Goal: Information Seeking & Learning: Learn about a topic

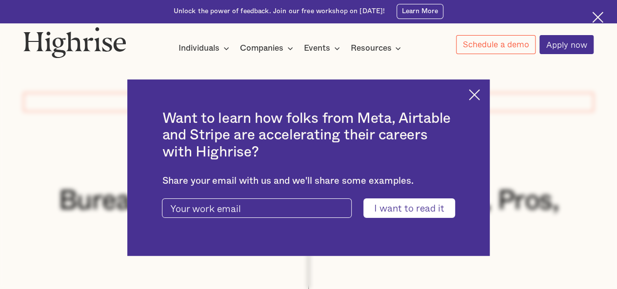
click at [472, 95] on div "Want to learn how folks from Meta, Airtable and Stripe are accelerating their c…" at bounding box center [308, 167] width 362 height 177
click at [479, 95] on img at bounding box center [474, 94] width 11 height 11
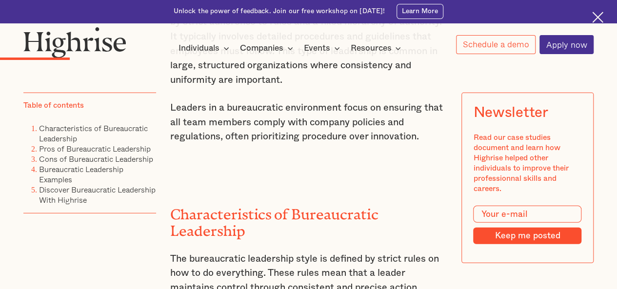
scroll to position [1260, 0]
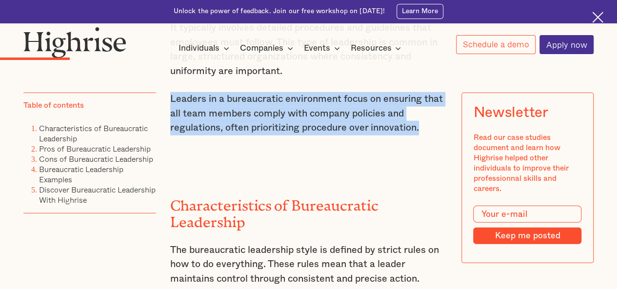
drag, startPoint x: 168, startPoint y: 108, endPoint x: 426, endPoint y: 140, distance: 260.0
click at [426, 136] on p "Leaders in a bureaucratic environment focus on ensuring that all team members c…" at bounding box center [308, 113] width 277 height 43
copy p "Leaders in a bureaucratic environment focus on ensuring that all team members c…"
click at [118, 132] on link "Characteristics of Bureaucratic Leadership" at bounding box center [93, 133] width 109 height 22
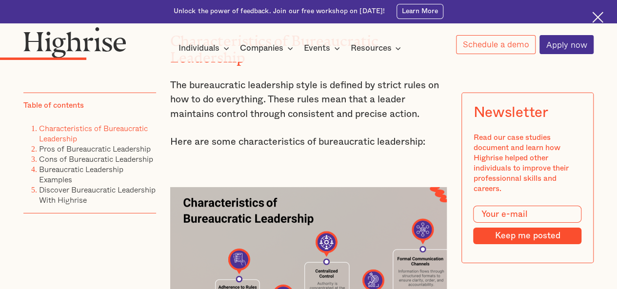
scroll to position [1446, 0]
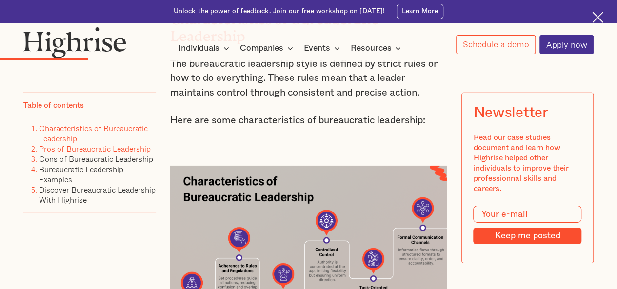
click at [107, 152] on link "Pros of Bureaucratic Leadership" at bounding box center [95, 149] width 112 height 12
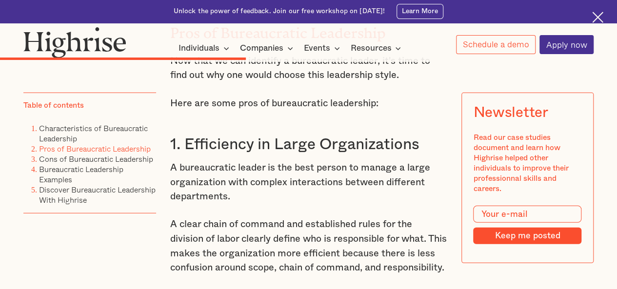
scroll to position [3085, 0]
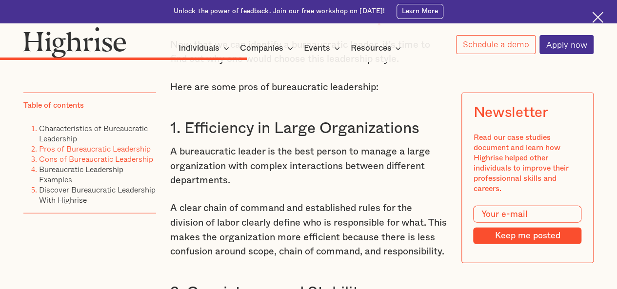
click at [102, 165] on link "Cons of Bureaucratic Leadership" at bounding box center [96, 159] width 114 height 12
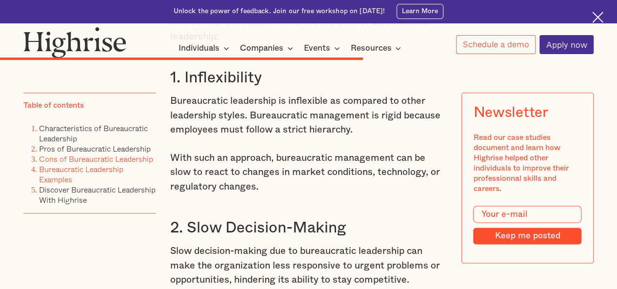
scroll to position [4279, 0]
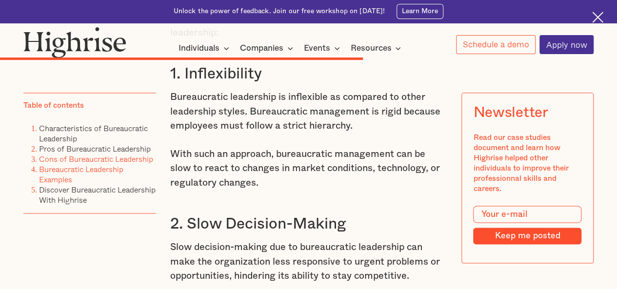
click at [100, 176] on link "Bureaucratic Leadership Examples" at bounding box center [81, 174] width 84 height 22
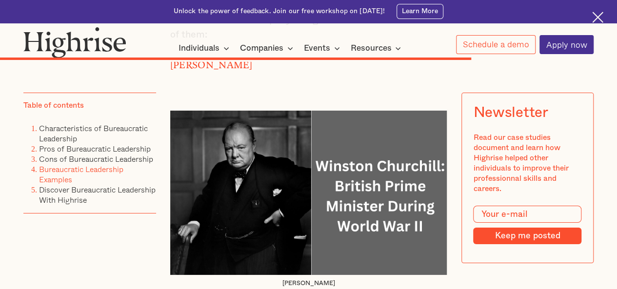
scroll to position [5397, 0]
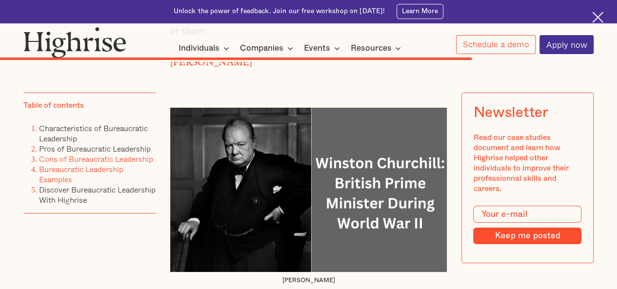
click at [102, 162] on link "Cons of Bureaucratic Leadership" at bounding box center [96, 159] width 114 height 12
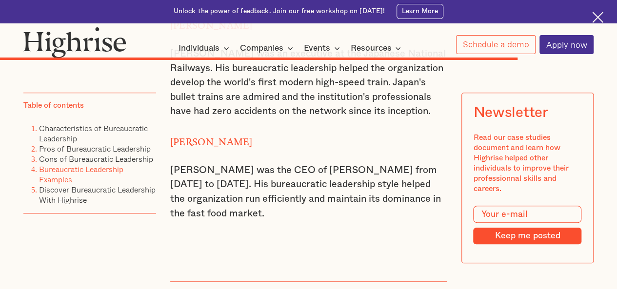
scroll to position [5890, 0]
